Goal: Task Accomplishment & Management: Manage account settings

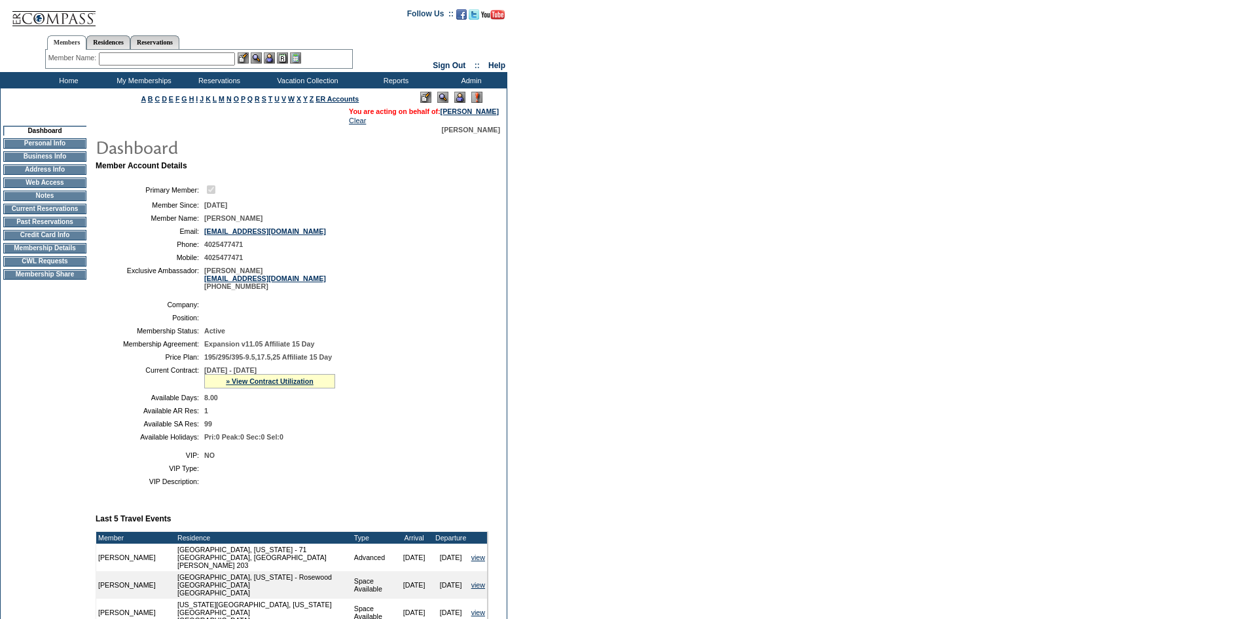
click at [58, 267] on td "CWL Requests" at bounding box center [44, 261] width 83 height 10
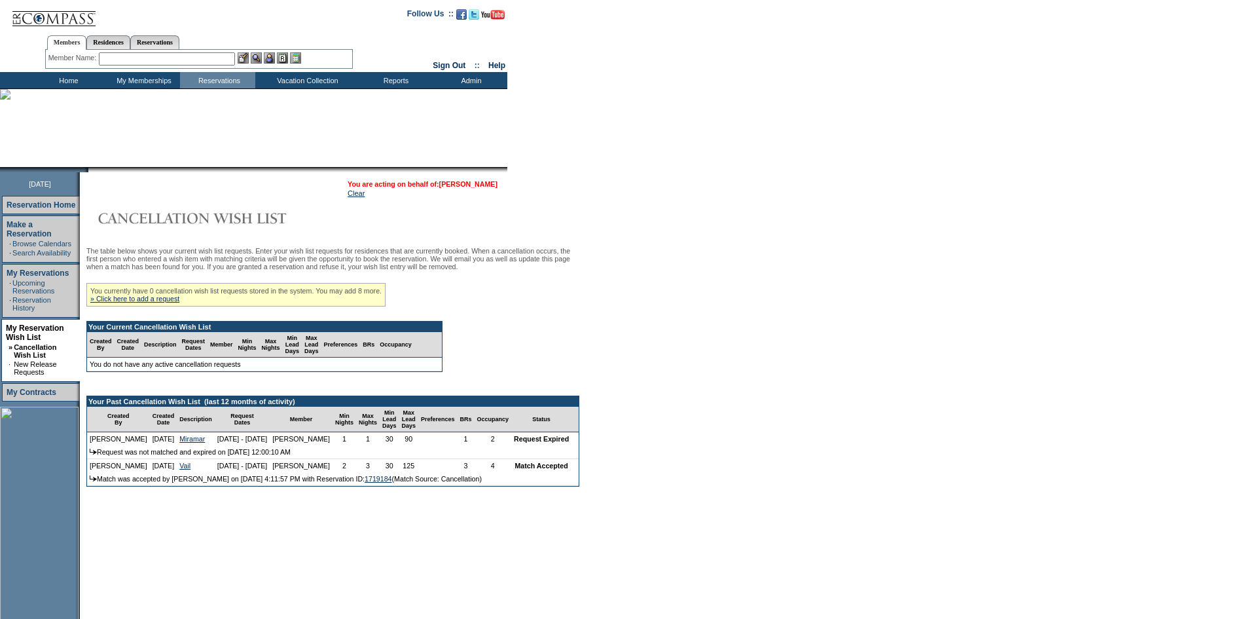
click at [480, 187] on link "[PERSON_NAME]" at bounding box center [468, 184] width 58 height 8
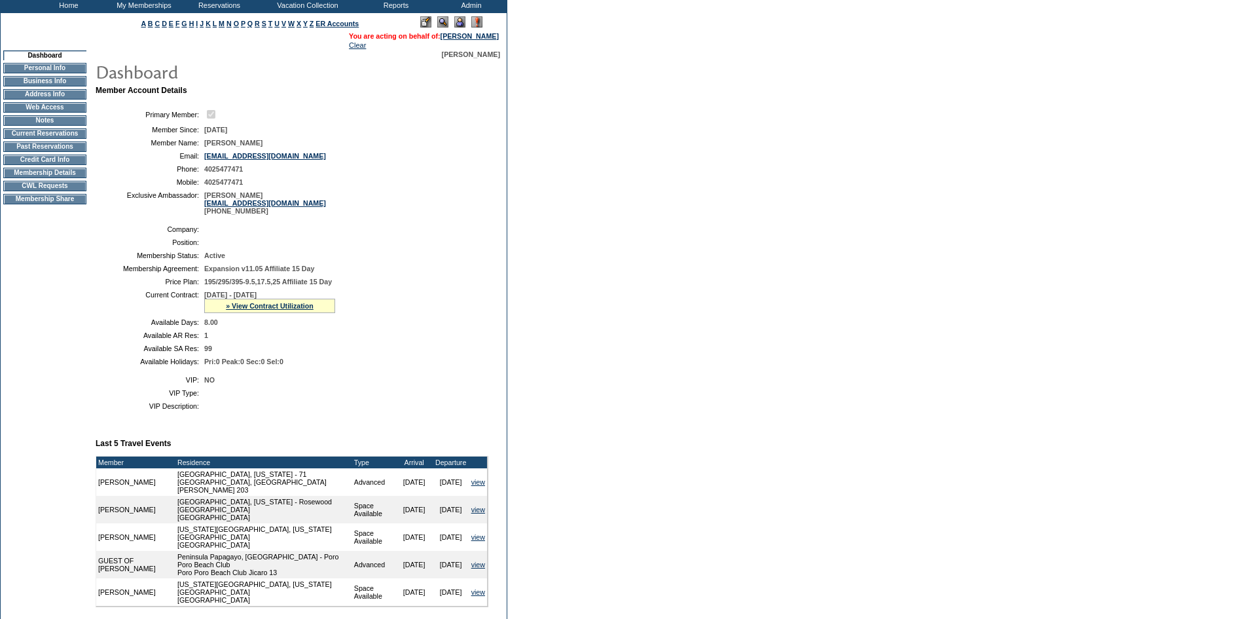
scroll to position [310, 0]
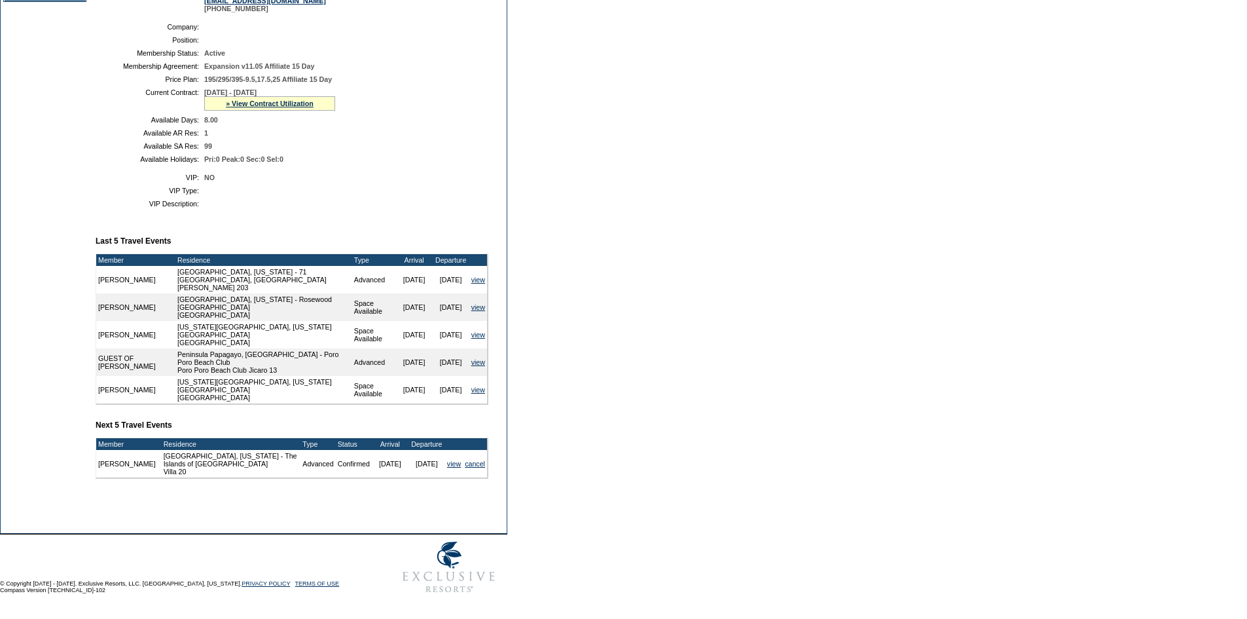
click at [294, 96] on div "» View Contract Utilization" at bounding box center [269, 103] width 131 height 14
click at [294, 100] on link "» View Contract Utilization" at bounding box center [270, 104] width 88 height 8
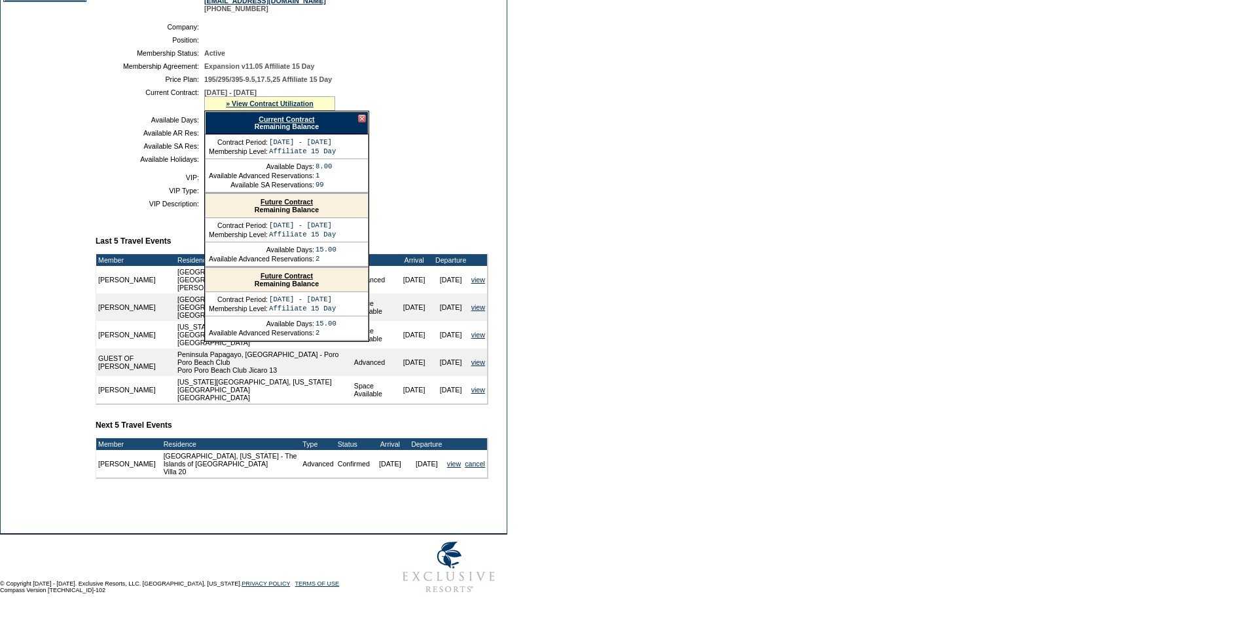
click at [303, 115] on link "Current Contract" at bounding box center [287, 119] width 56 height 8
click at [361, 115] on div at bounding box center [362, 119] width 8 height 8
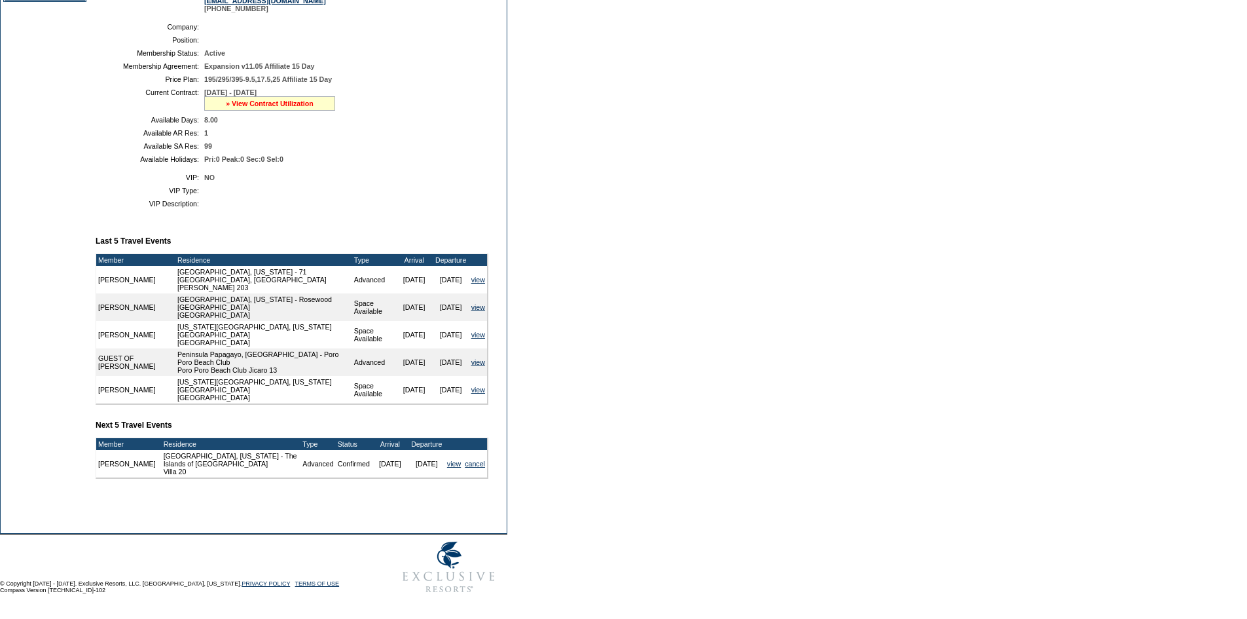
click at [314, 100] on link "» View Contract Utilization" at bounding box center [270, 104] width 88 height 8
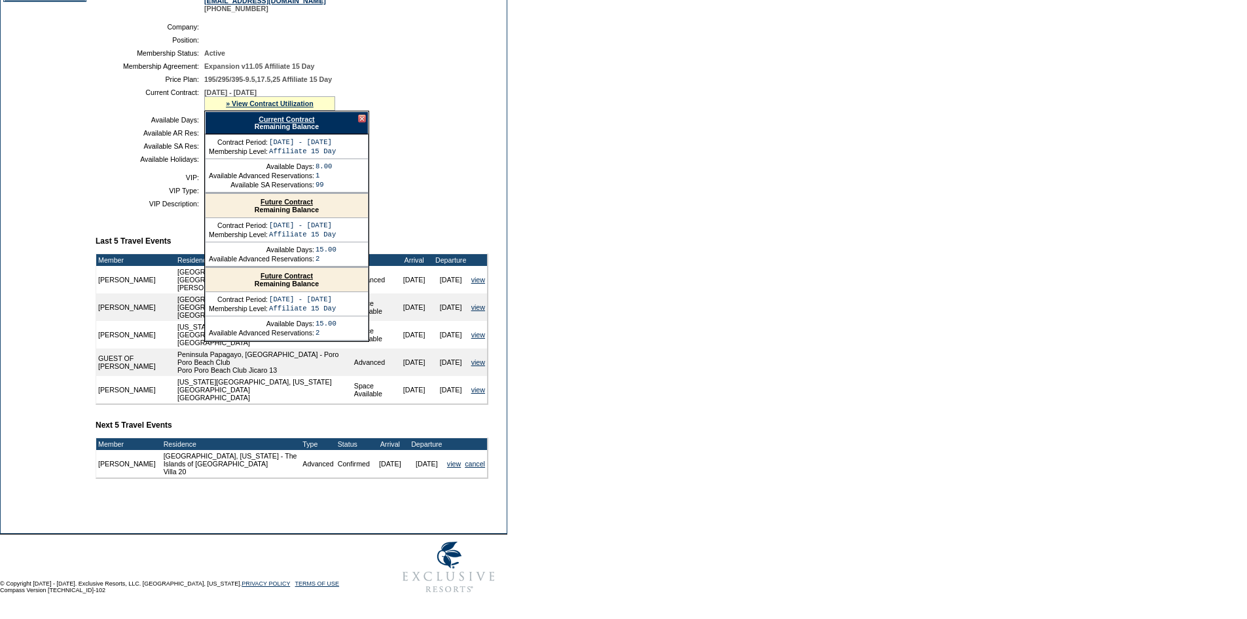
click at [358, 115] on div at bounding box center [362, 119] width 8 height 8
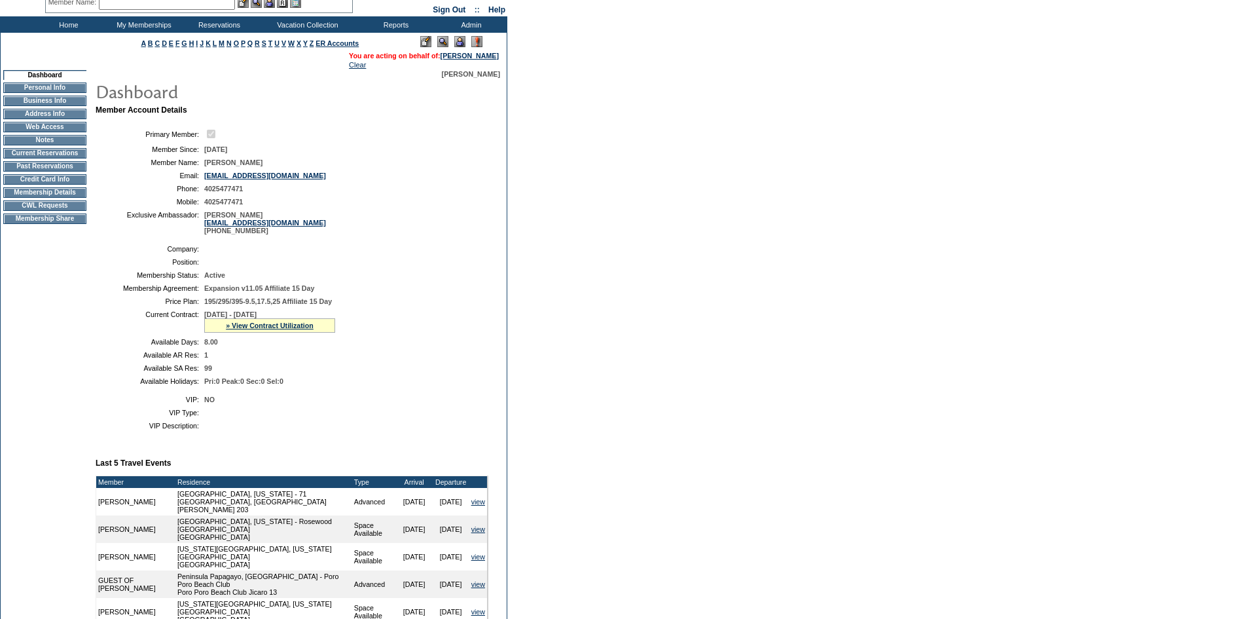
scroll to position [0, 0]
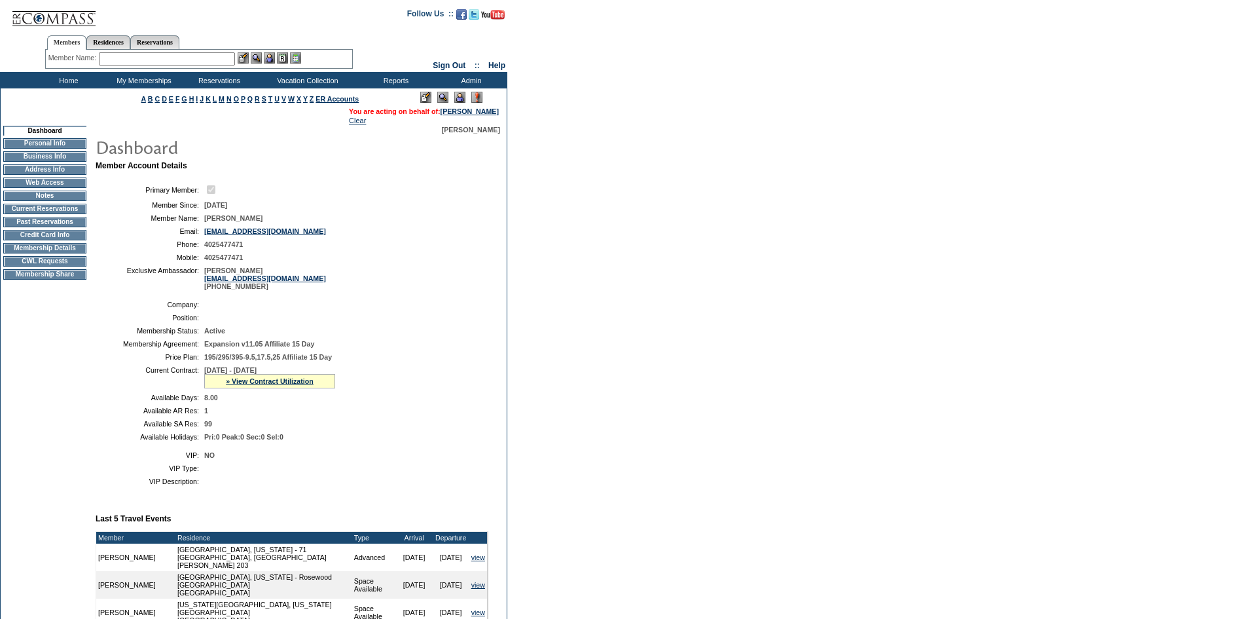
click at [131, 60] on input "text" at bounding box center [167, 58] width 136 height 13
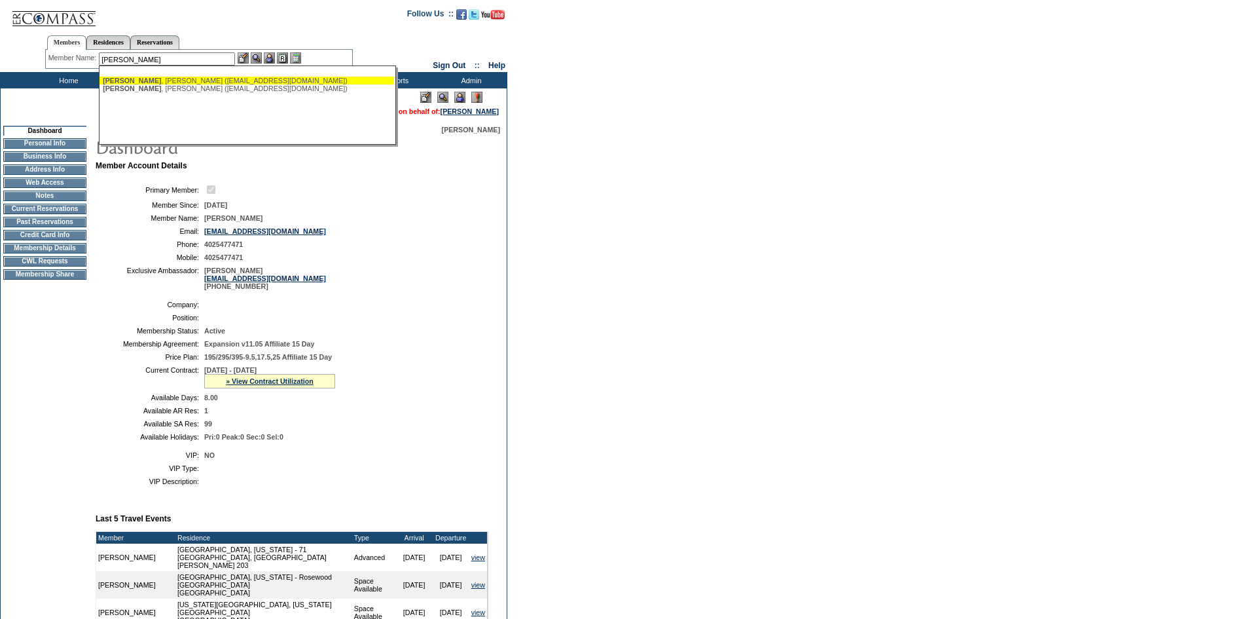
click at [173, 79] on div "Largent , Edward (edlargent3@gmail.com)" at bounding box center [247, 81] width 288 height 8
type input "Largent, Edward (edlargent3@gmail.com)"
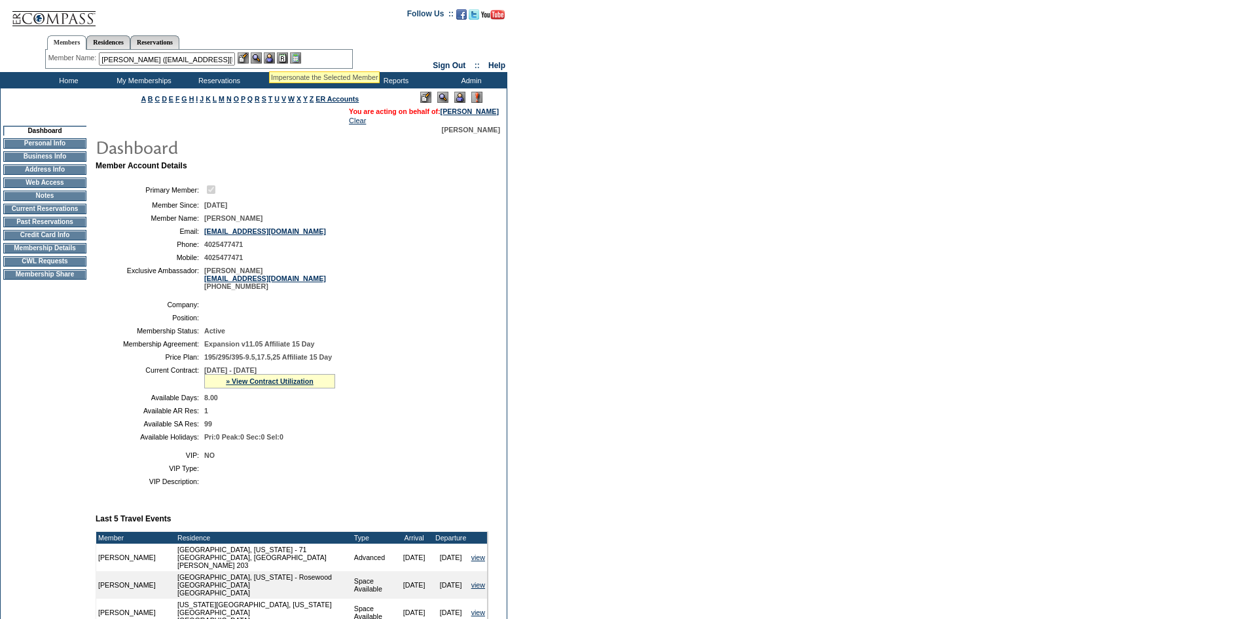
click at [270, 55] on img at bounding box center [269, 57] width 11 height 11
click at [261, 56] on img at bounding box center [256, 57] width 11 height 11
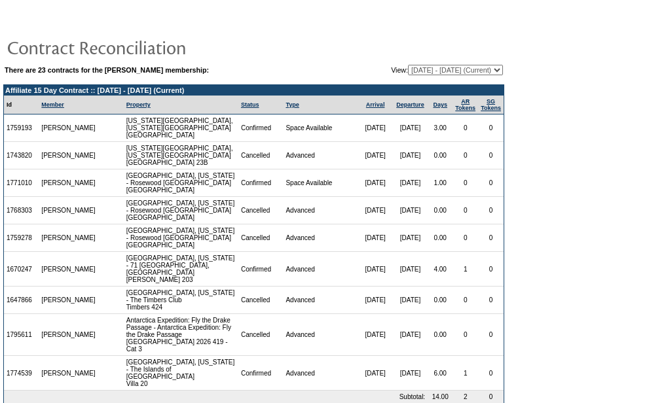
click at [452, 66] on select "04/18/06 - 04/30/07 05/01/07 - 04/30/08 05/01/08 - 04/30/09 05/01/09 - 04/30/10…" at bounding box center [455, 70] width 95 height 10
select select "120889"
click at [408, 65] on select "04/18/06 - 04/30/07 05/01/07 - 04/30/08 05/01/08 - 04/30/09 05/01/09 - 04/30/10…" at bounding box center [455, 70] width 95 height 10
